Goal: Check status: Check status

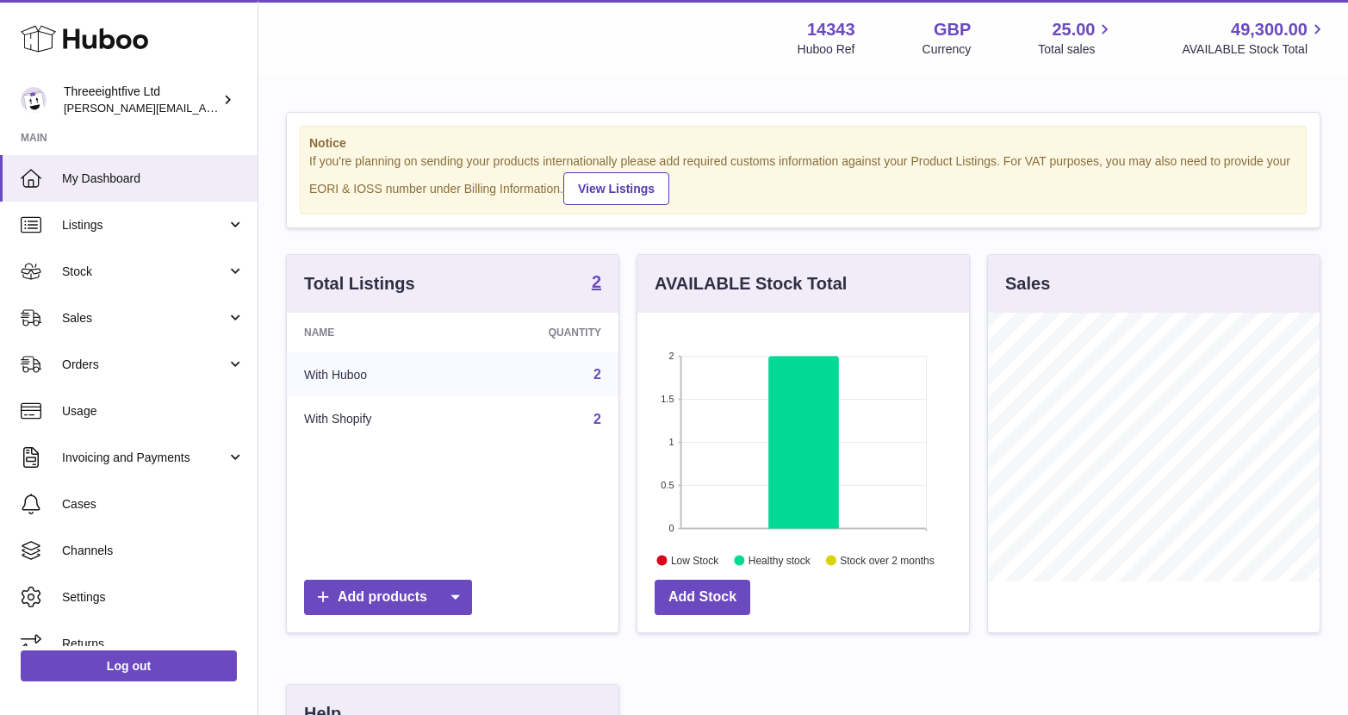
scroll to position [269, 332]
click at [153, 362] on span "Orders" at bounding box center [144, 365] width 165 height 16
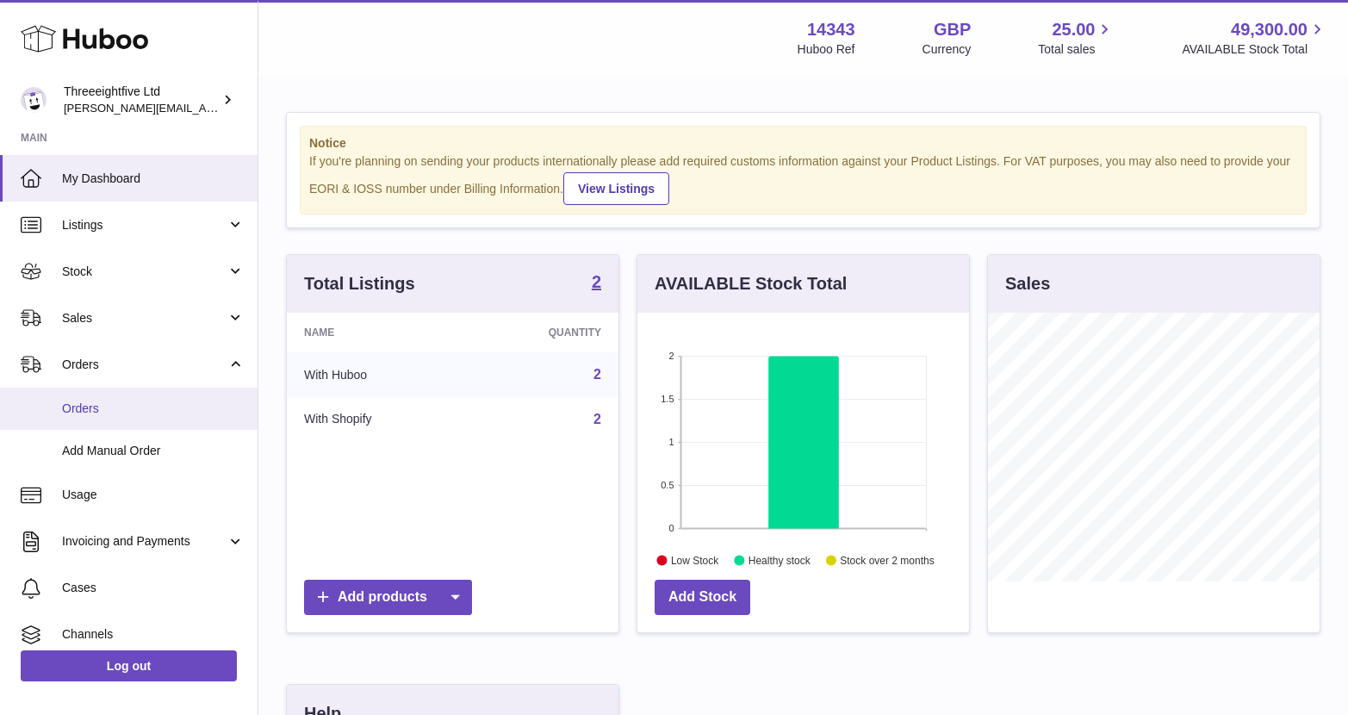
click at [165, 419] on link "Orders" at bounding box center [129, 409] width 258 height 42
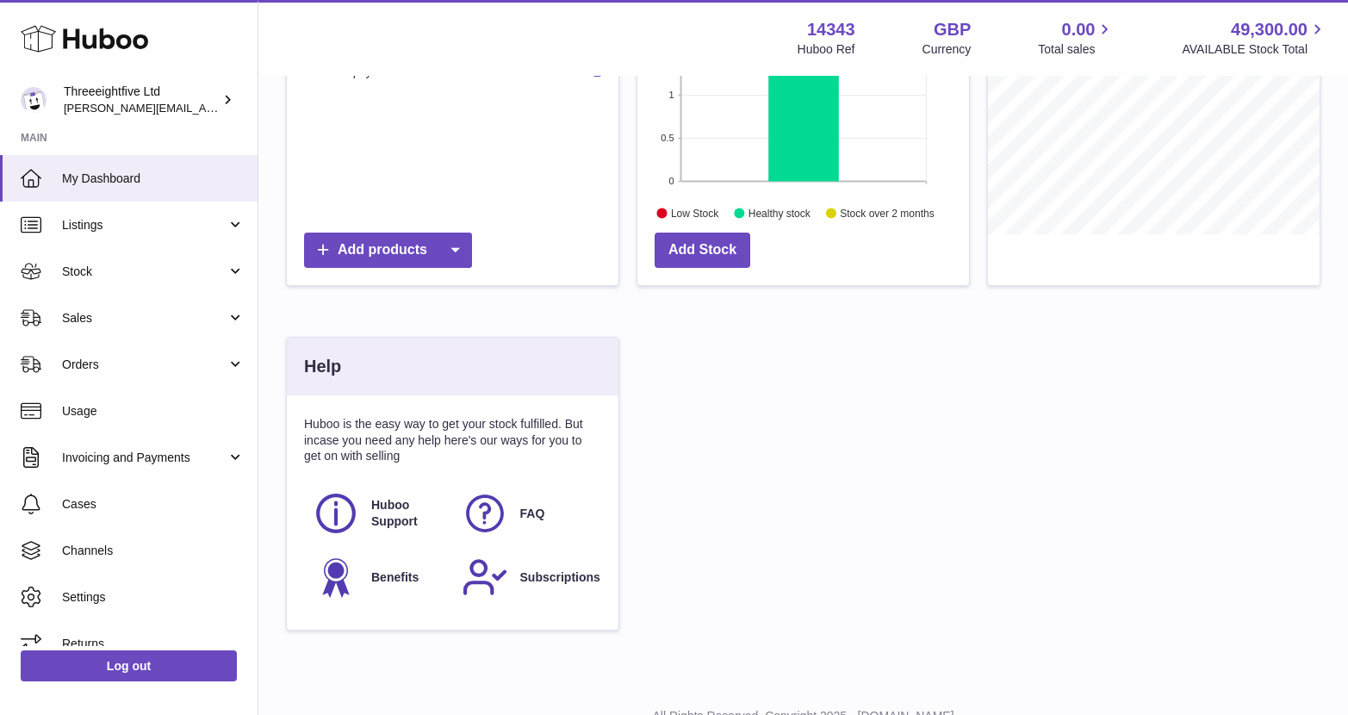
scroll to position [416, 0]
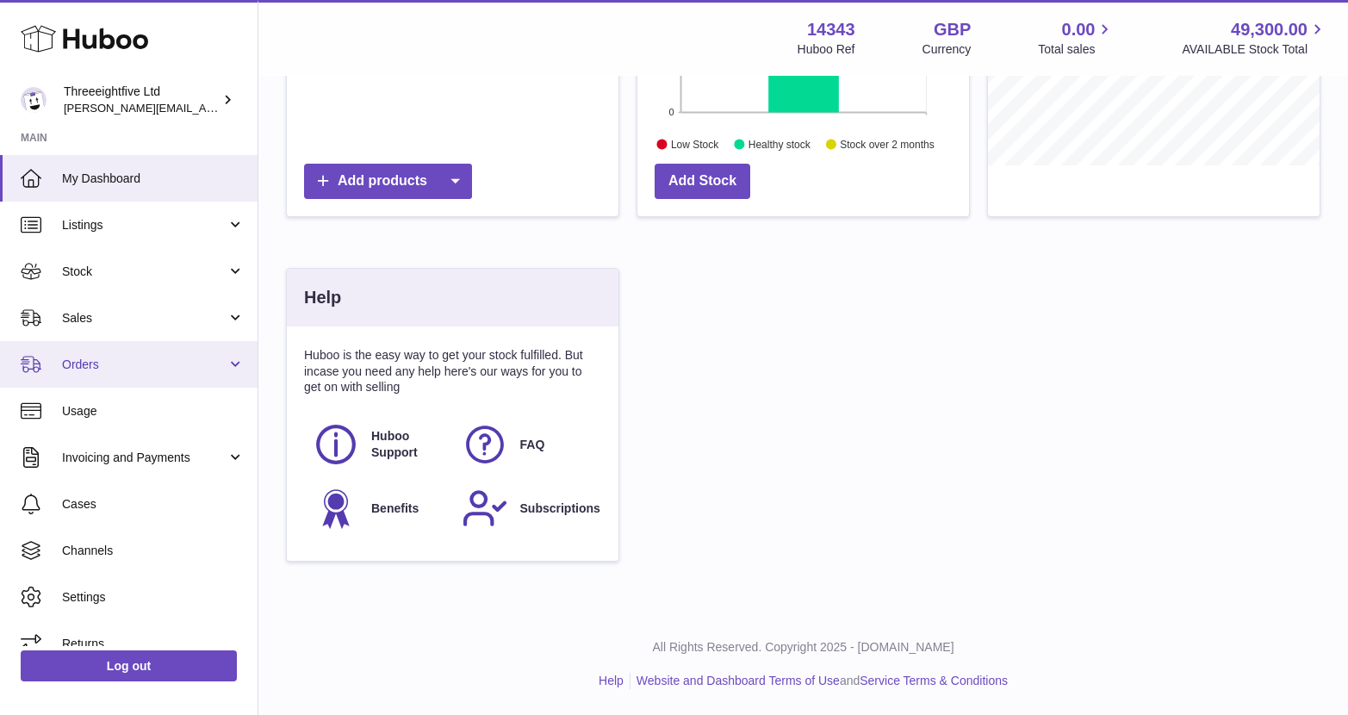
click at [127, 370] on span "Orders" at bounding box center [144, 365] width 165 height 16
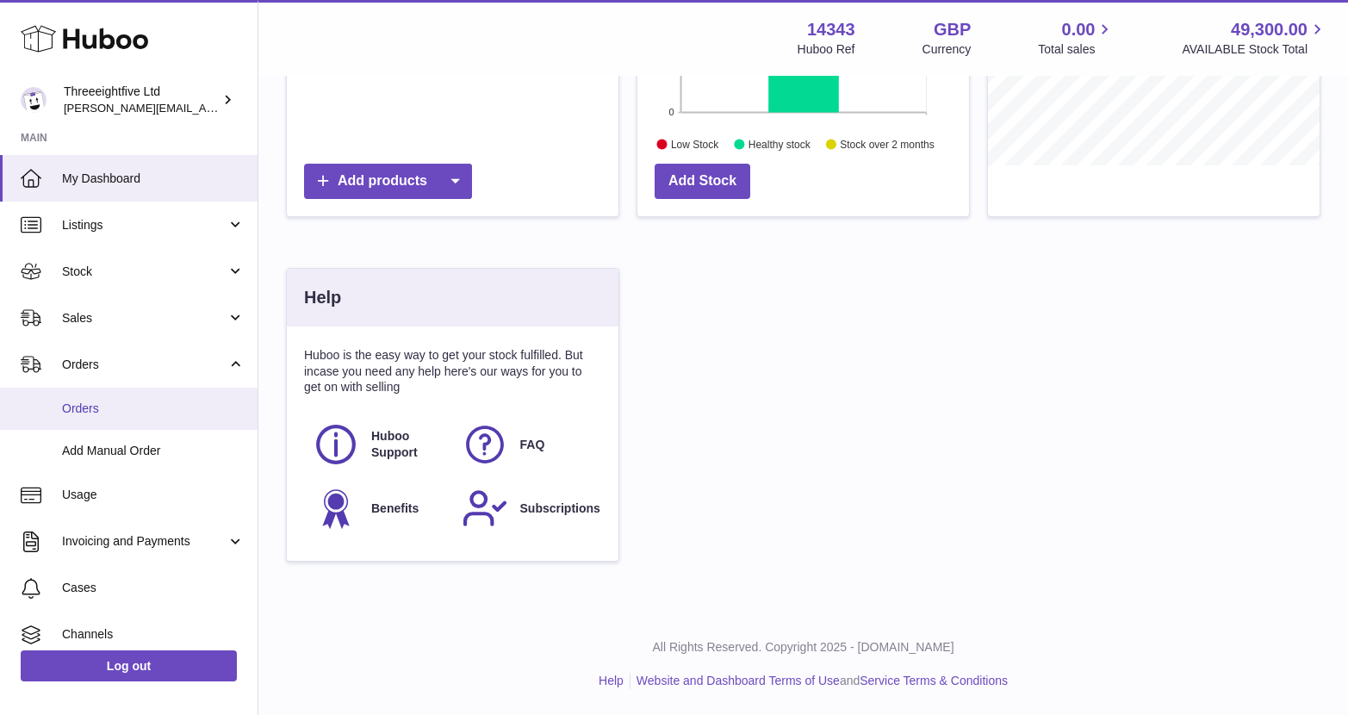
click at [108, 409] on span "Orders" at bounding box center [153, 409] width 183 height 16
